Goal: Task Accomplishment & Management: Use online tool/utility

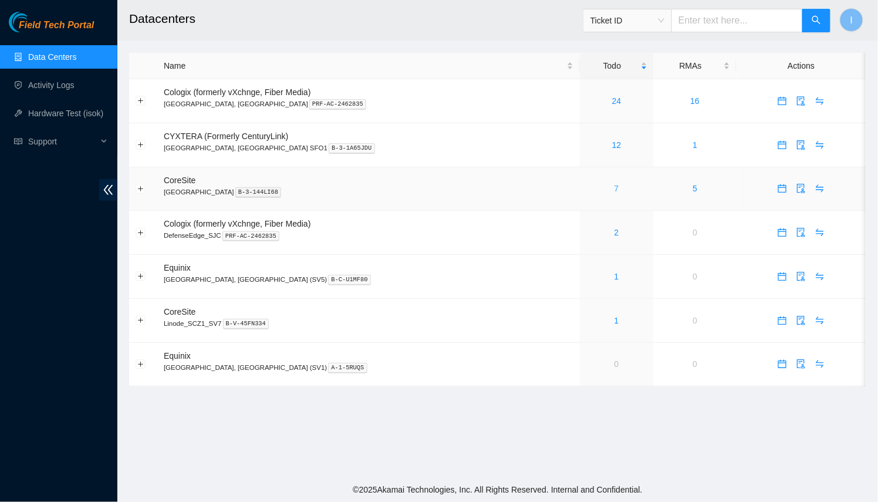
click at [614, 188] on link "7" at bounding box center [616, 188] width 5 height 9
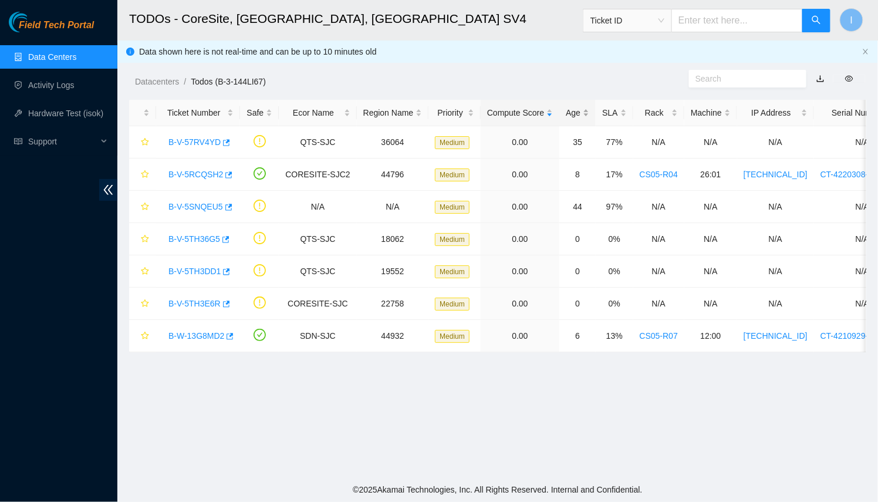
click at [567, 119] on div "Age" at bounding box center [577, 112] width 23 height 13
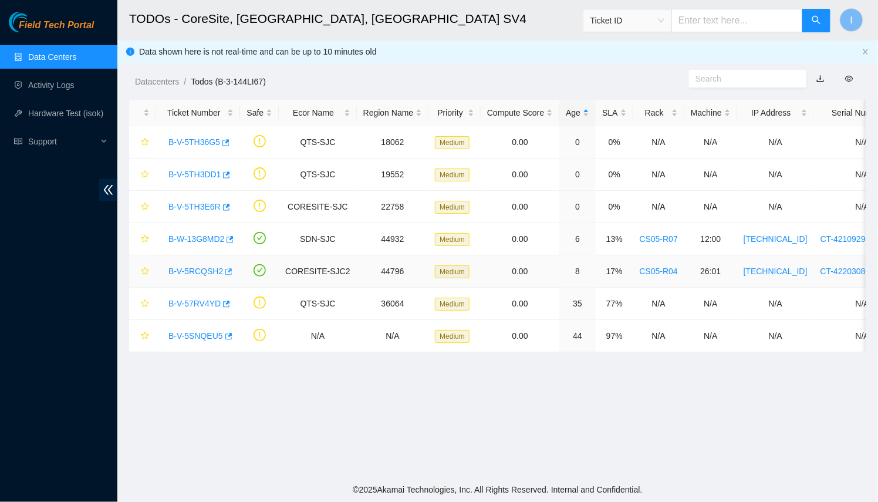
click at [226, 272] on icon "button" at bounding box center [228, 271] width 8 height 8
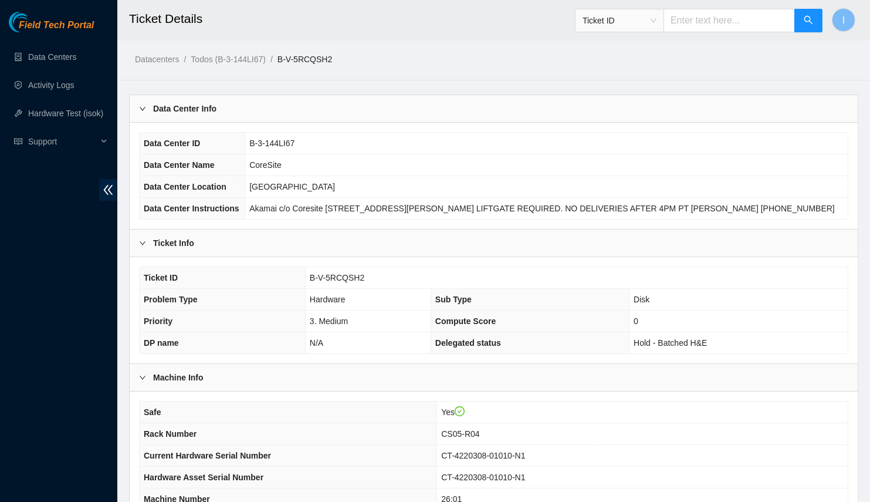
click at [255, 102] on div "Data Center Info" at bounding box center [494, 108] width 728 height 27
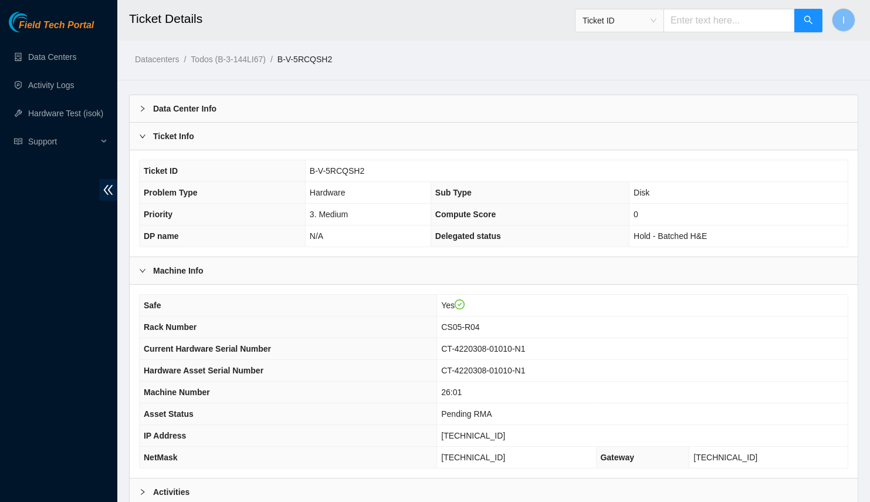
scroll to position [116, 0]
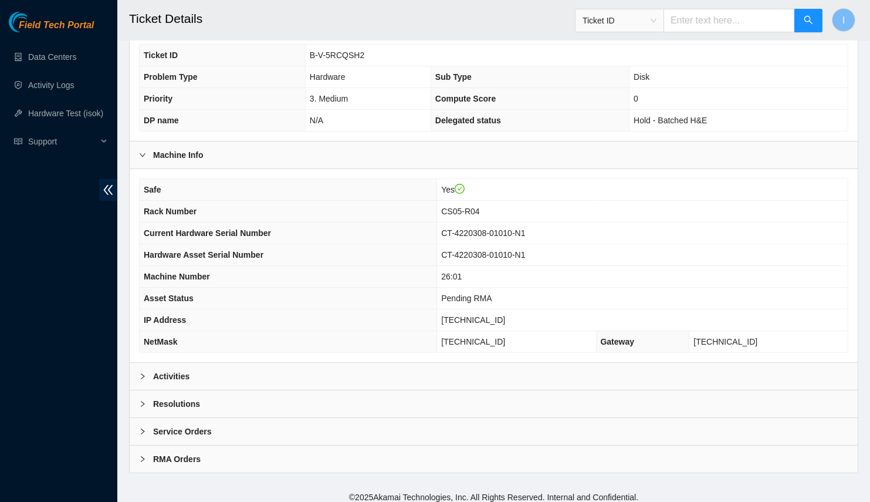
click at [285, 378] on div "Activities" at bounding box center [494, 376] width 728 height 27
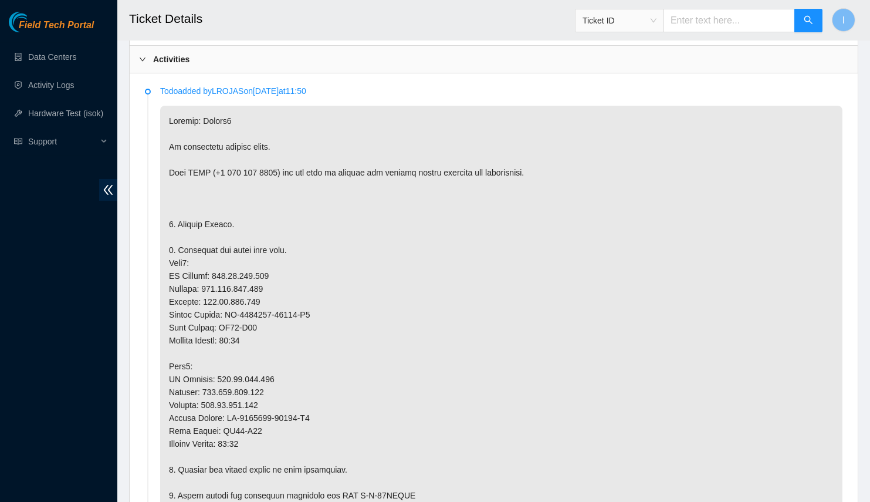
scroll to position [433, 0]
